Goal: Task Accomplishment & Management: Use online tool/utility

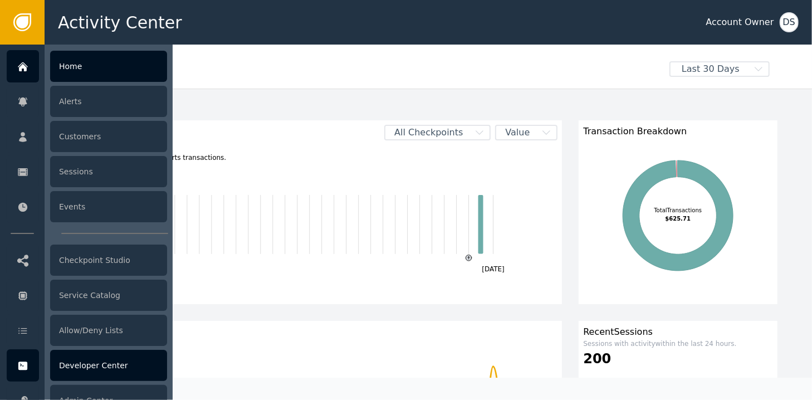
click at [96, 370] on div "Developer Center" at bounding box center [108, 365] width 117 height 31
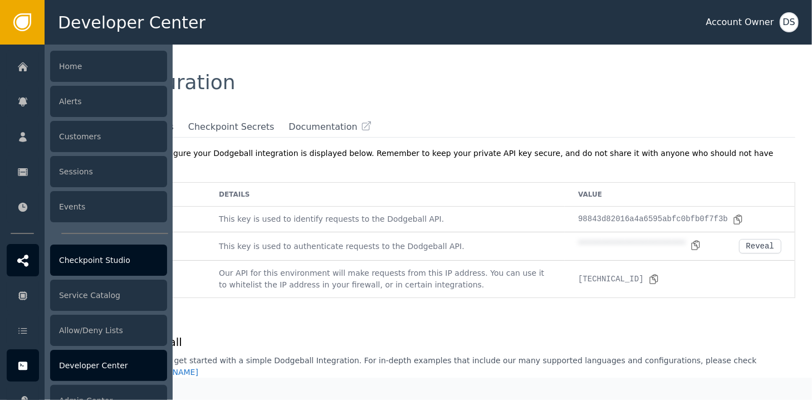
click at [111, 268] on div "Checkpoint Studio" at bounding box center [108, 259] width 117 height 31
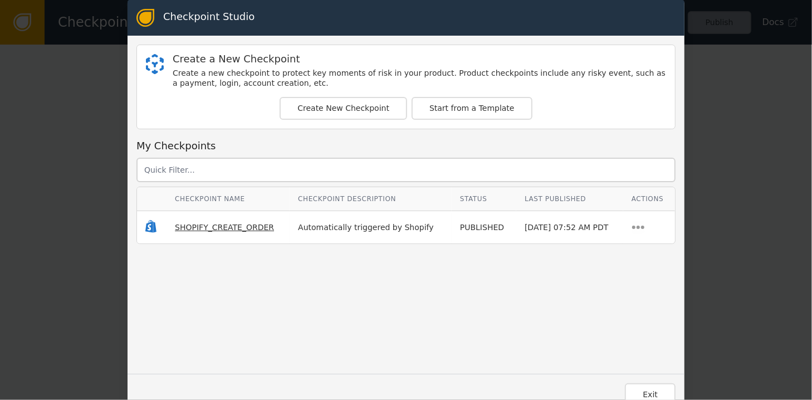
click at [206, 224] on span "SHOPIFY_CREATE_ORDER" at bounding box center [224, 227] width 99 height 9
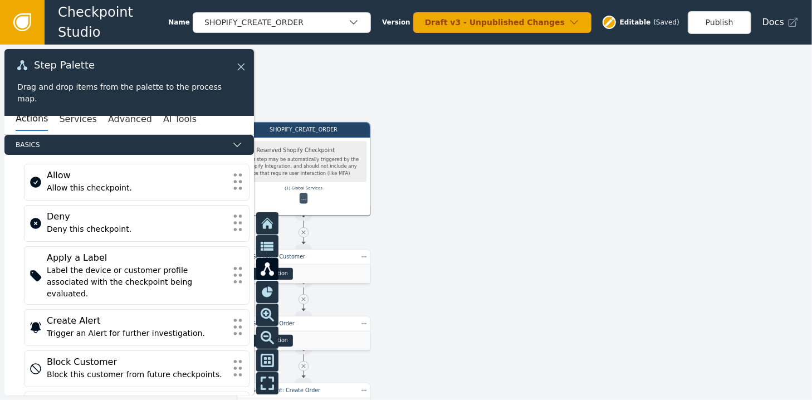
click at [239, 66] on icon at bounding box center [241, 66] width 7 height 7
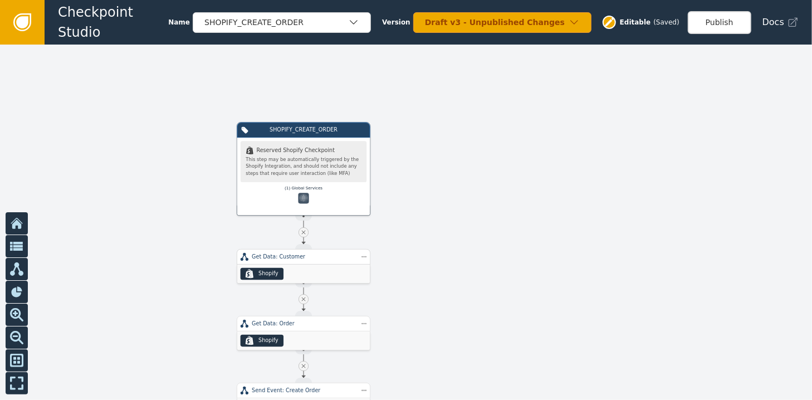
click at [315, 262] on div "Get Data: Customer" at bounding box center [304, 257] width 134 height 16
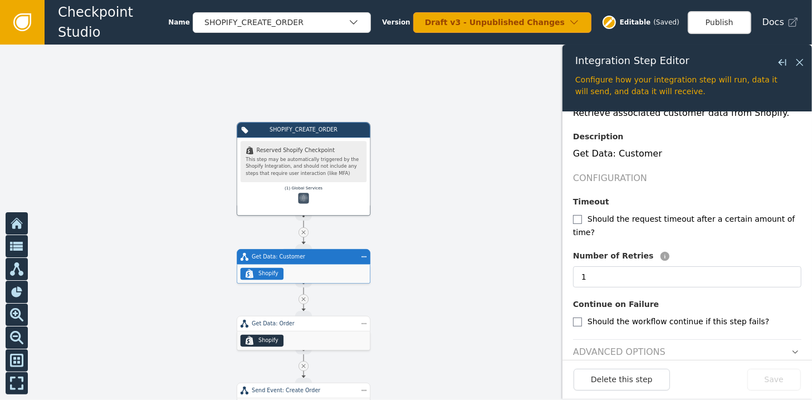
scroll to position [119, 0]
click at [579, 317] on input "checkbox" at bounding box center [577, 321] width 9 height 9
checkbox input "true"
click at [777, 380] on button "Save" at bounding box center [773, 380] width 53 height 22
click at [800, 63] on icon at bounding box center [799, 62] width 7 height 7
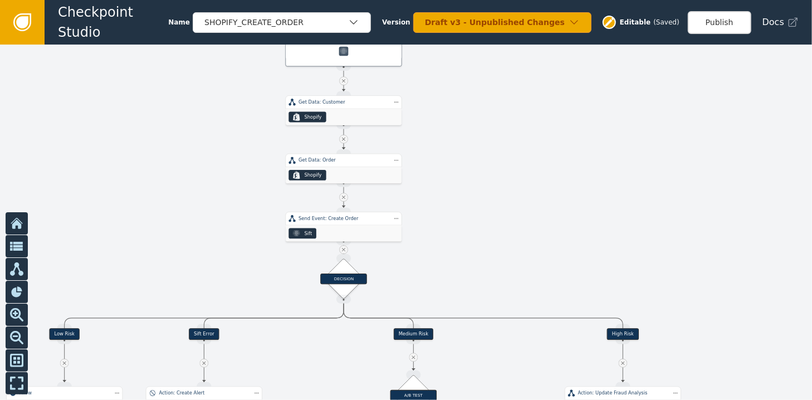
drag, startPoint x: 526, startPoint y: 302, endPoint x: 524, endPoint y: 156, distance: 145.9
click at [524, 156] on div at bounding box center [406, 222] width 812 height 355
click at [331, 228] on div "Sift" at bounding box center [344, 233] width 116 height 16
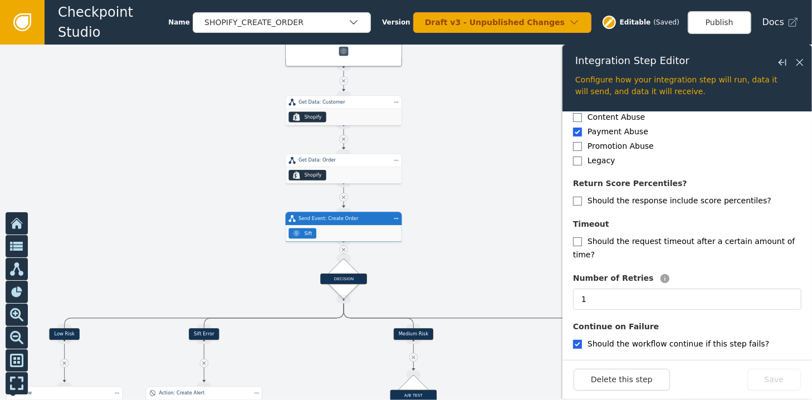
scroll to position [278, 0]
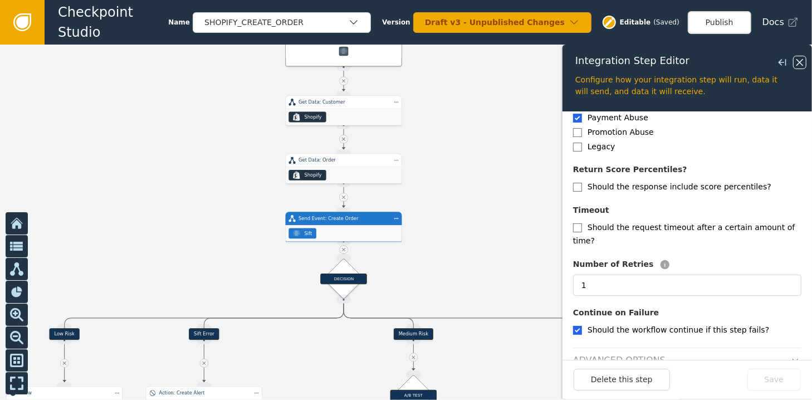
click at [802, 64] on icon at bounding box center [799, 62] width 7 height 7
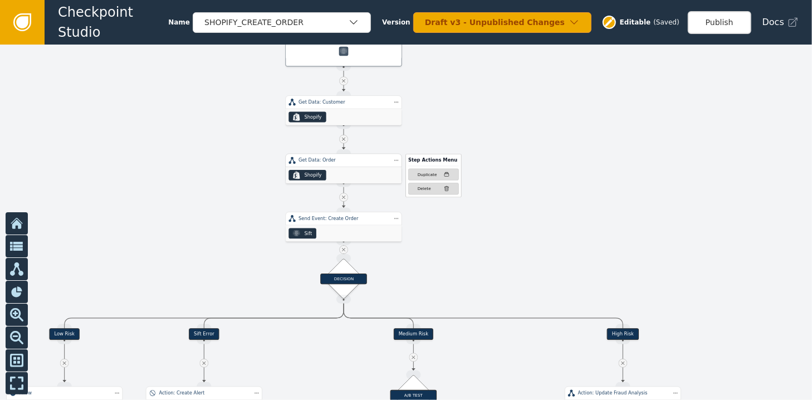
click at [357, 178] on div ".shopify-icon_svg__st0{fill:currentColor} Shopify" at bounding box center [344, 175] width 116 height 16
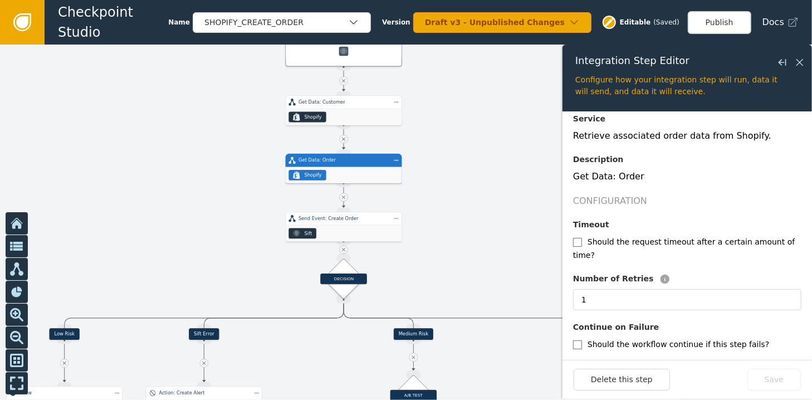
scroll to position [111, 0]
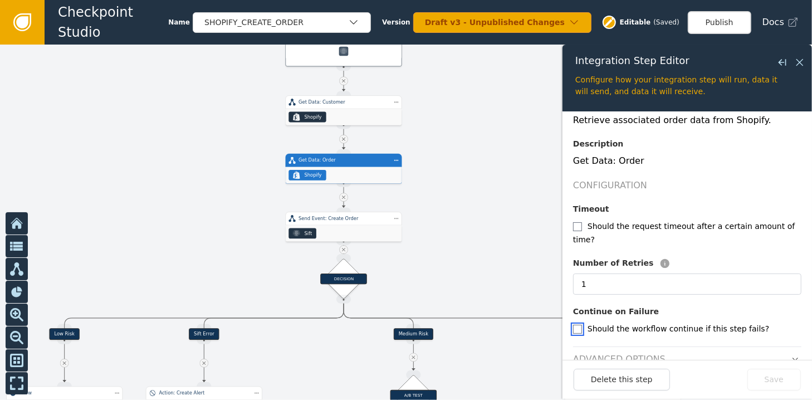
click at [580, 325] on input "checkbox" at bounding box center [577, 329] width 9 height 9
checkbox input "true"
click at [771, 381] on button "Save" at bounding box center [773, 380] width 53 height 22
click at [350, 128] on div at bounding box center [406, 222] width 812 height 355
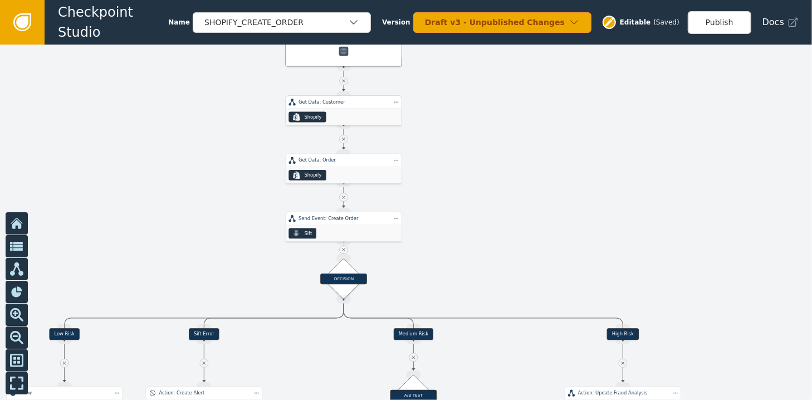
click at [335, 115] on div ".shopify-icon_svg__st0{fill:currentColor} Shopify" at bounding box center [344, 117] width 116 height 16
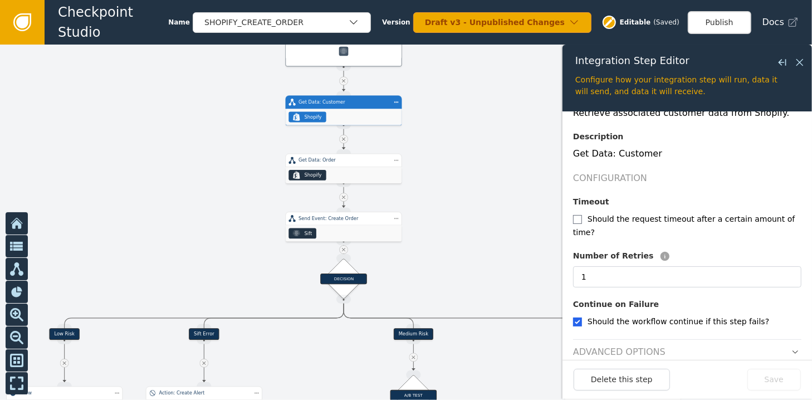
scroll to position [119, 0]
click at [803, 64] on icon at bounding box center [800, 62] width 12 height 12
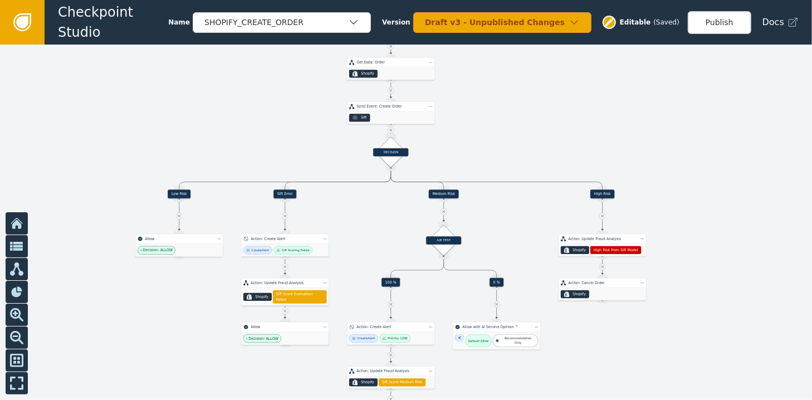
drag, startPoint x: 553, startPoint y: 184, endPoint x: 530, endPoint y: 86, distance: 101.2
click at [530, 86] on div at bounding box center [406, 222] width 812 height 355
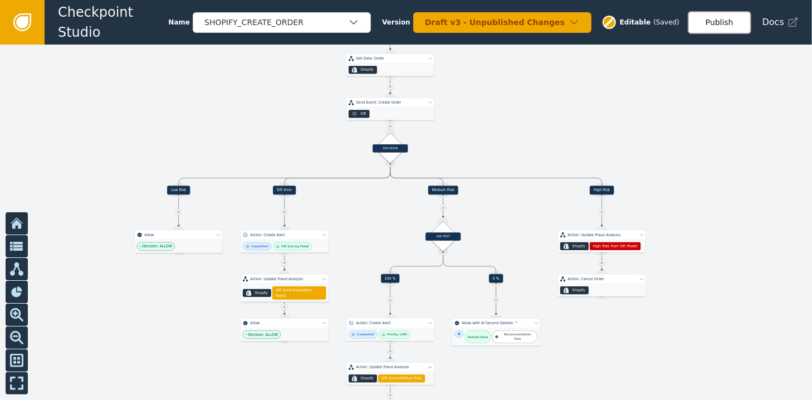
click at [731, 21] on button "Publish" at bounding box center [719, 22] width 63 height 23
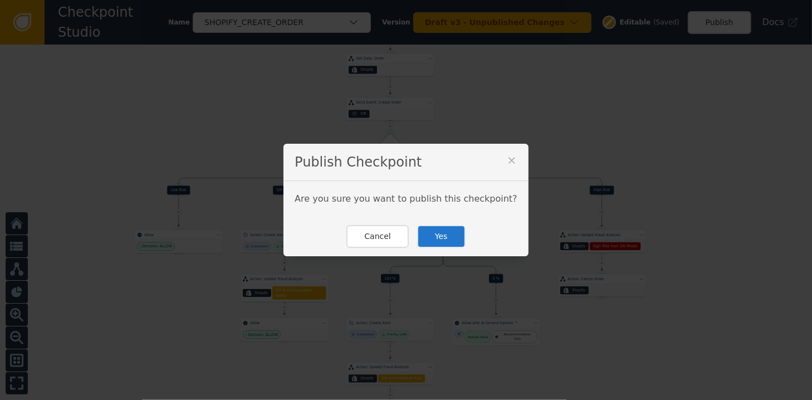
click at [433, 232] on button "Yes" at bounding box center [441, 236] width 48 height 23
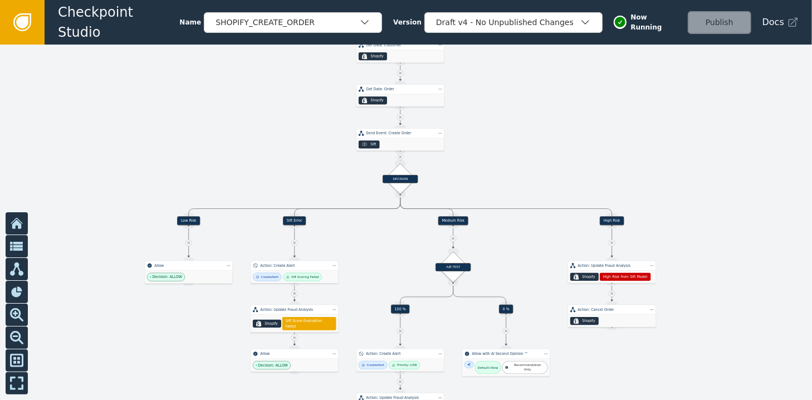
drag, startPoint x: 539, startPoint y: 113, endPoint x: 549, endPoint y: 143, distance: 32.2
click at [549, 143] on div at bounding box center [406, 222] width 812 height 355
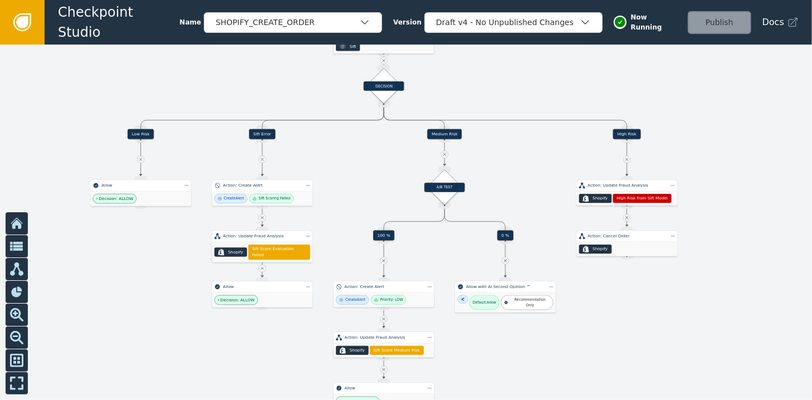
drag, startPoint x: 488, startPoint y: 182, endPoint x: 490, endPoint y: 84, distance: 98.0
click at [490, 84] on div at bounding box center [406, 222] width 812 height 355
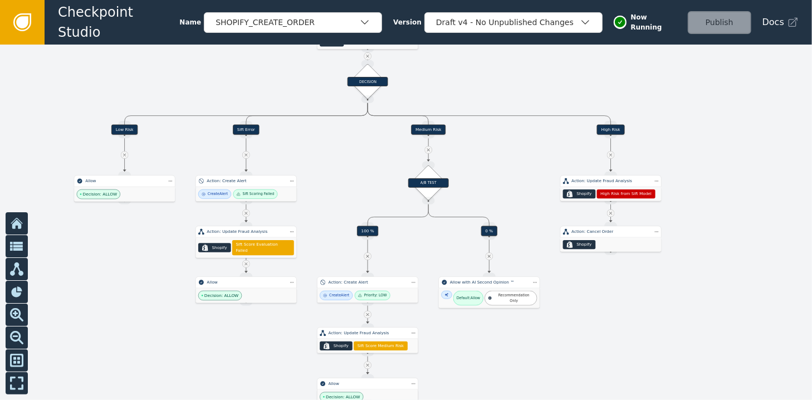
drag, startPoint x: 527, startPoint y: 202, endPoint x: 511, endPoint y: 198, distance: 16.8
click at [511, 198] on div at bounding box center [406, 222] width 812 height 355
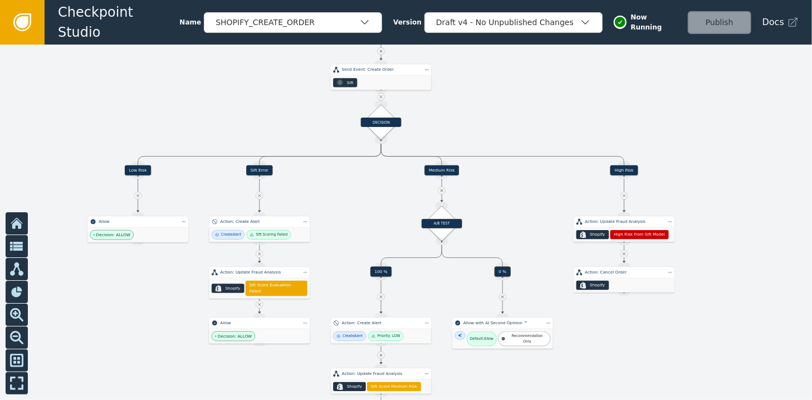
drag, startPoint x: 468, startPoint y: 92, endPoint x: 482, endPoint y: 133, distance: 42.8
click at [482, 133] on div at bounding box center [406, 222] width 812 height 355
